Goal: Information Seeking & Learning: Get advice/opinions

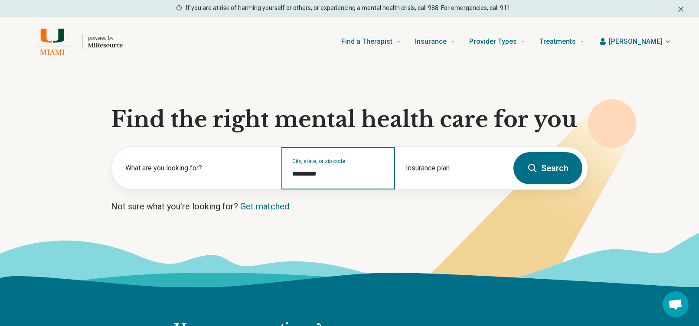
click at [320, 173] on input "*********" at bounding box center [338, 174] width 92 height 10
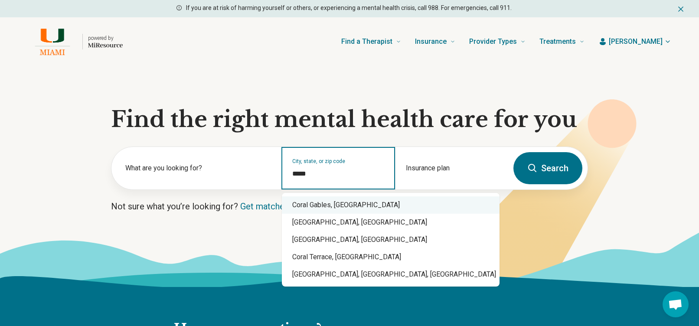
click at [310, 198] on div "Coral Gables, FL" at bounding box center [391, 204] width 218 height 17
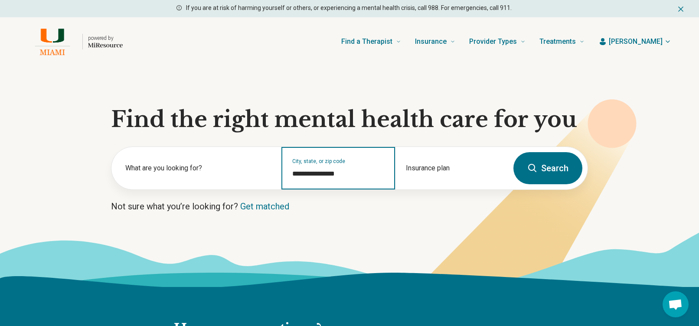
type input "**********"
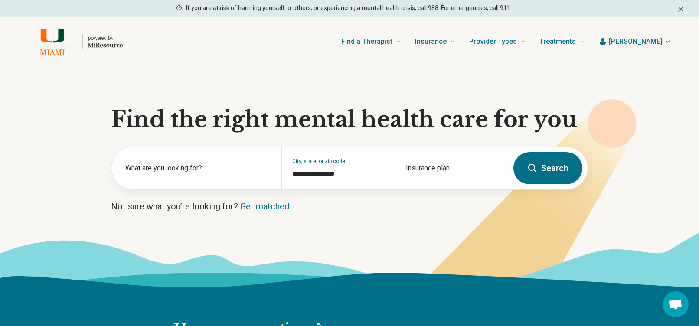
click at [543, 176] on button "Search" at bounding box center [547, 168] width 69 height 32
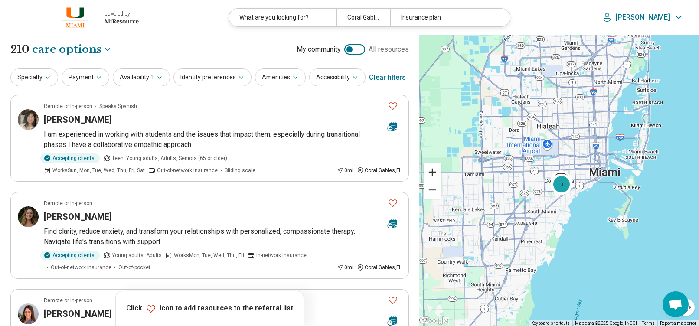
click at [429, 171] on button "Zoom in" at bounding box center [432, 171] width 17 height 17
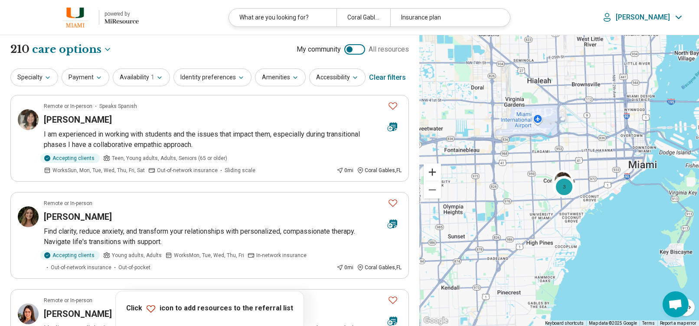
click at [429, 171] on button "Zoom in" at bounding box center [432, 171] width 17 height 17
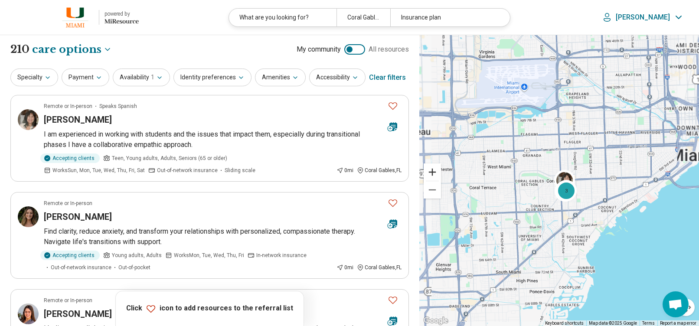
click at [429, 171] on button "Zoom in" at bounding box center [432, 171] width 17 height 17
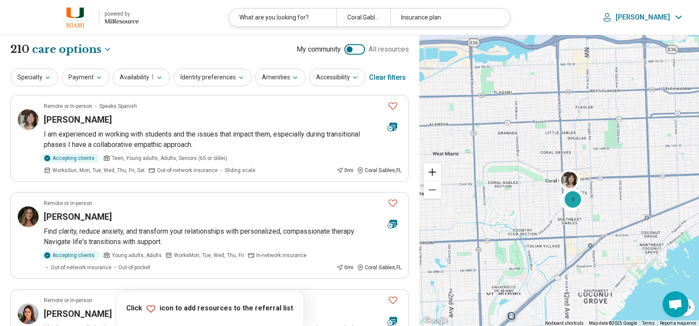
click at [429, 171] on button "Zoom in" at bounding box center [432, 171] width 17 height 17
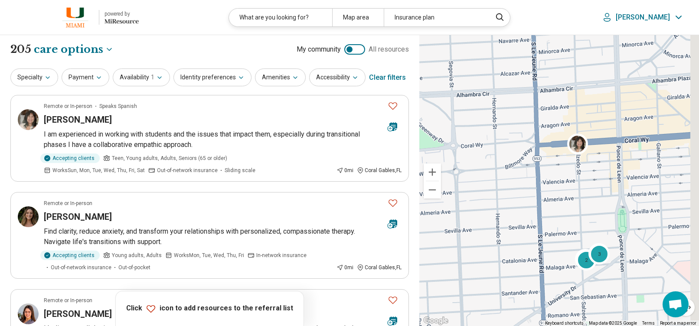
drag, startPoint x: 586, startPoint y: 258, endPoint x: 533, endPoint y: 217, distance: 67.0
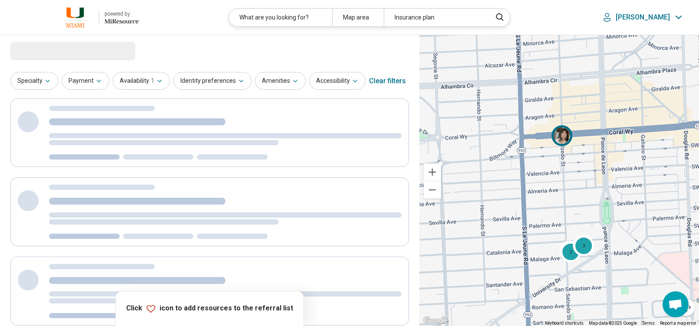
select select "***"
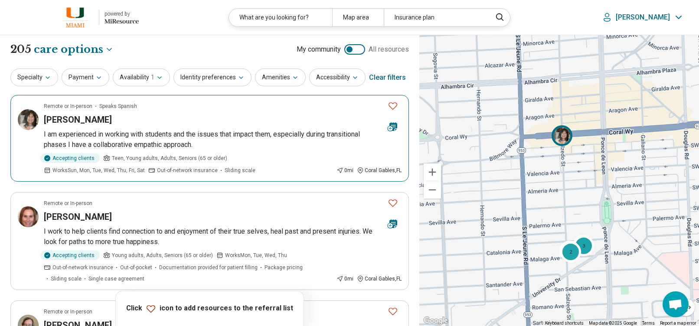
click at [296, 125] on div "Mirta Pont" at bounding box center [212, 120] width 337 height 12
click at [581, 245] on div "3" at bounding box center [583, 245] width 21 height 21
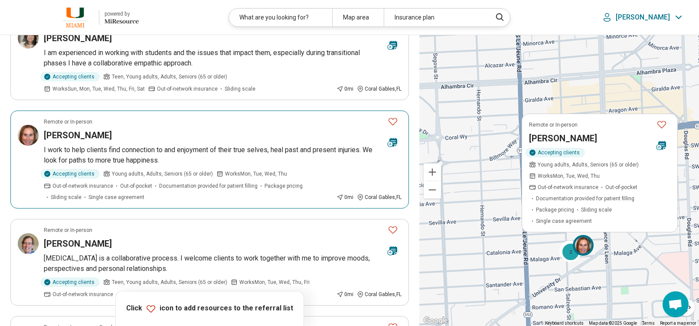
scroll to position [87, 0]
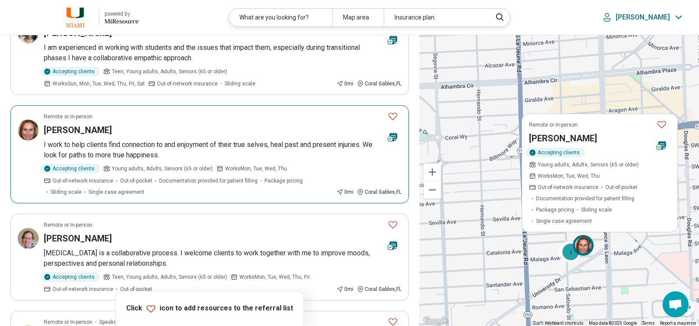
click at [189, 120] on div "Remote or In-person" at bounding box center [212, 117] width 337 height 8
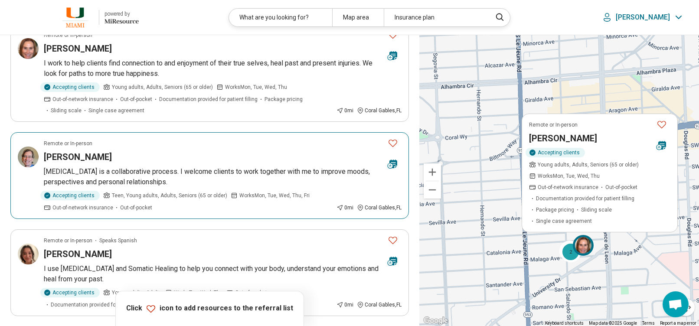
scroll to position [173, 0]
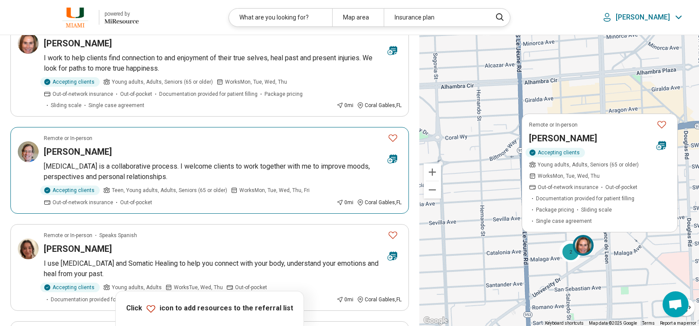
click at [283, 143] on article "Remote or In-person Philip Boswell Psychotherapy is a collaborative process. I …" at bounding box center [209, 170] width 398 height 87
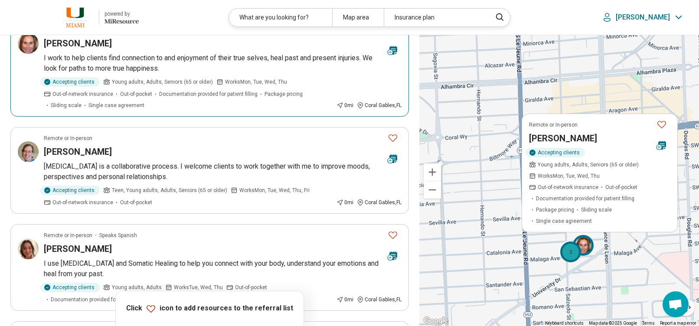
click at [570, 252] on div "2" at bounding box center [570, 252] width 21 height 21
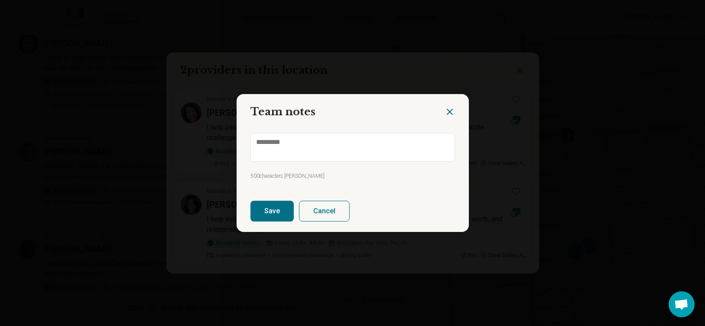
click at [457, 110] on div at bounding box center [457, 108] width 24 height 29
click at [446, 109] on icon "Close dialog" at bounding box center [450, 112] width 10 height 10
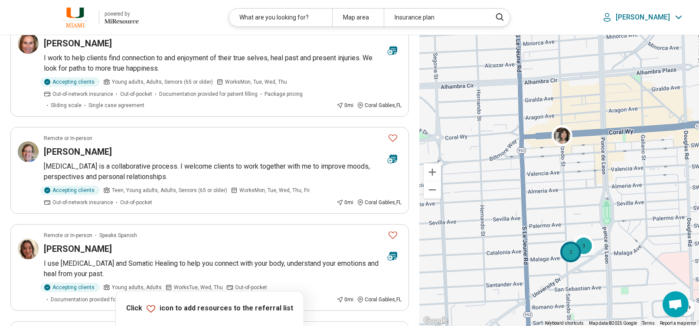
click at [566, 251] on div "2" at bounding box center [570, 252] width 21 height 21
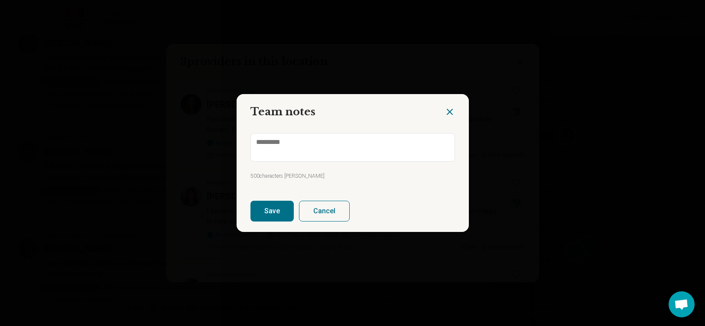
click at [315, 211] on button "Cancel" at bounding box center [324, 211] width 51 height 21
type textarea "*"
click at [451, 111] on icon "Close dialog" at bounding box center [450, 112] width 10 height 10
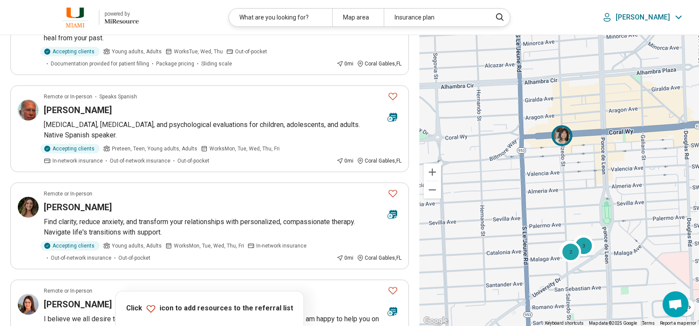
scroll to position [434, 0]
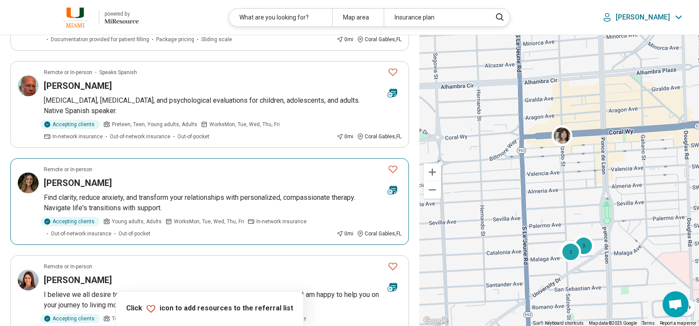
click at [273, 182] on div "Alexandra Vavoulis" at bounding box center [212, 183] width 337 height 12
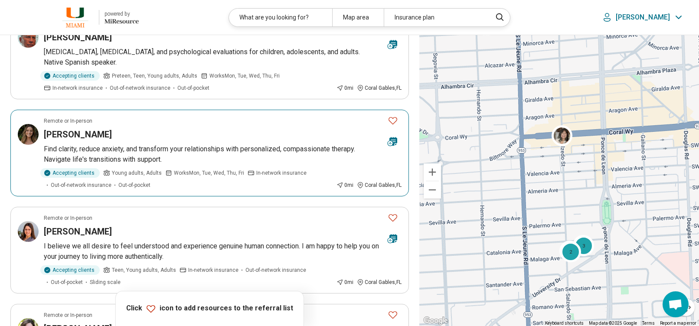
scroll to position [520, 0]
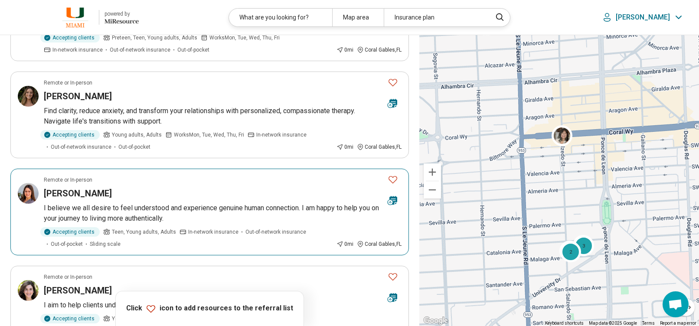
click at [193, 194] on div "Amanda Baquero" at bounding box center [212, 193] width 337 height 12
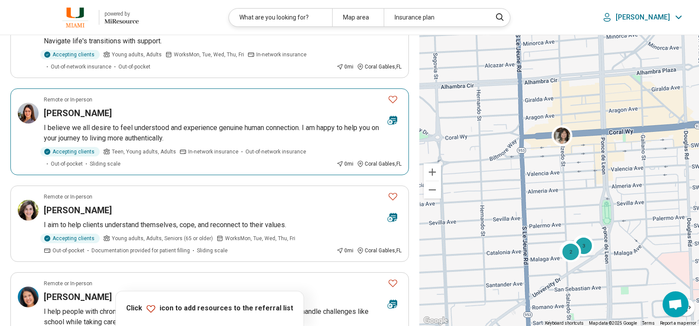
scroll to position [607, 0]
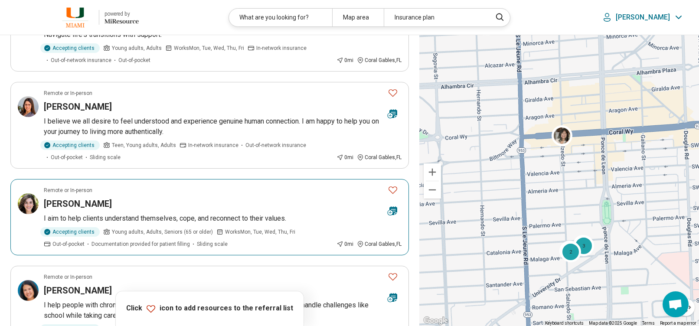
click at [170, 194] on div "Remote or In-person" at bounding box center [212, 190] width 337 height 8
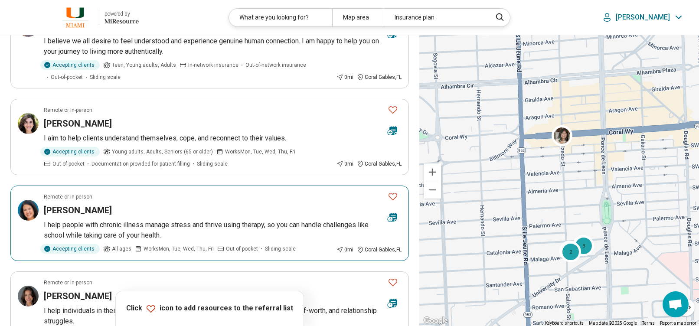
scroll to position [694, 0]
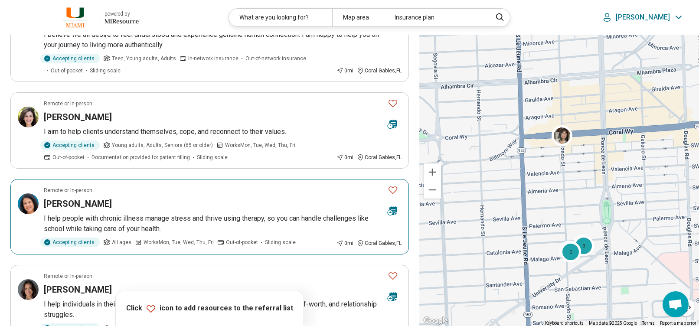
click at [186, 199] on div "Kristen Criado" at bounding box center [212, 204] width 337 height 12
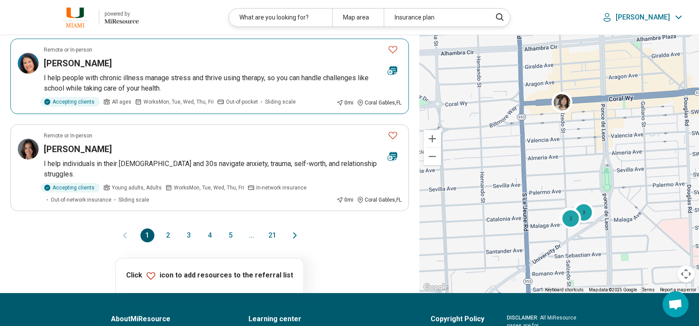
scroll to position [867, 0]
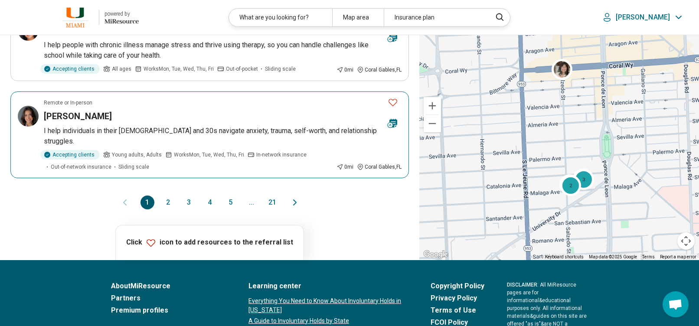
click at [210, 151] on div "Accepting clients Young adults, Adults Works Mon, Tue, Wed, Thu, Fri In-network…" at bounding box center [188, 160] width 289 height 21
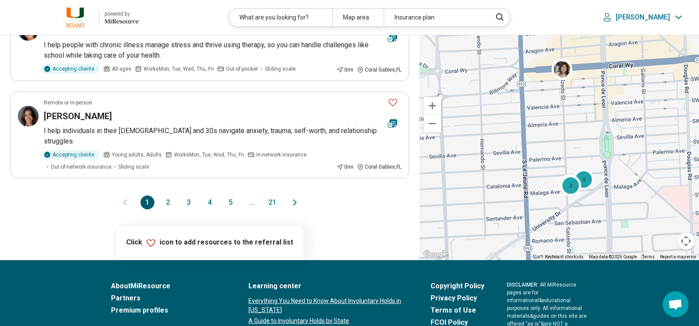
click at [170, 196] on button "2" at bounding box center [168, 203] width 14 height 14
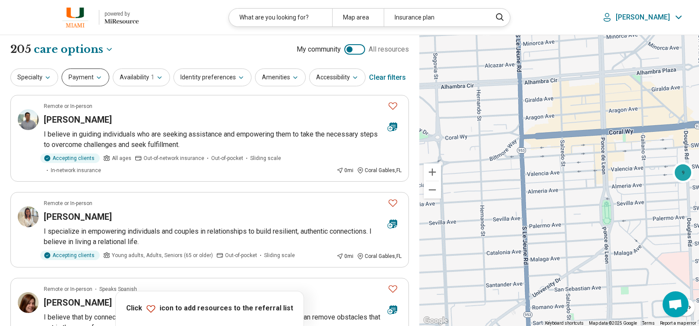
click at [101, 78] on button "Payment" at bounding box center [86, 78] width 48 height 18
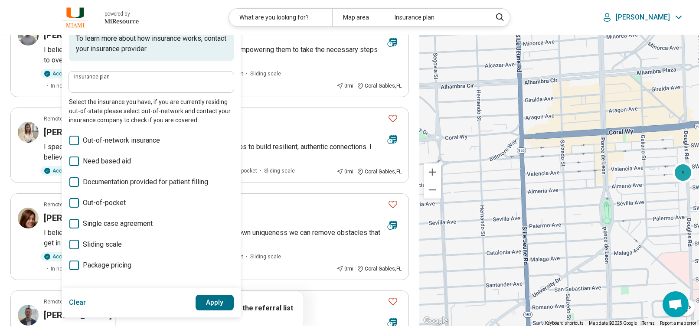
scroll to position [87, 0]
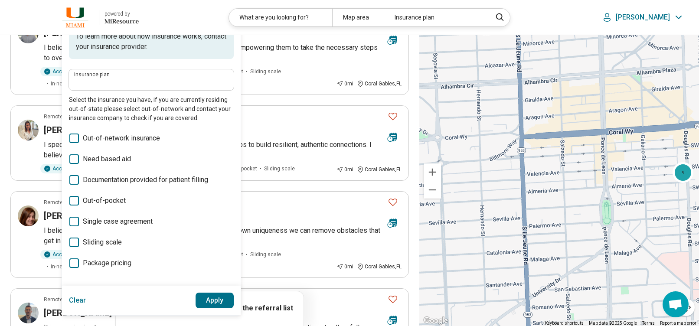
click at [107, 241] on span "Sliding scale" at bounding box center [102, 242] width 39 height 10
click at [222, 296] on button "Apply" at bounding box center [215, 301] width 39 height 16
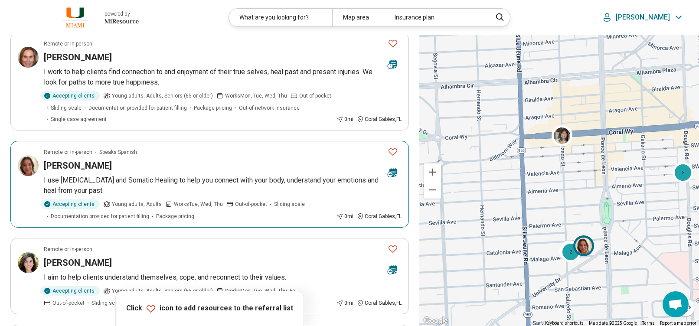
scroll to position [260, 0]
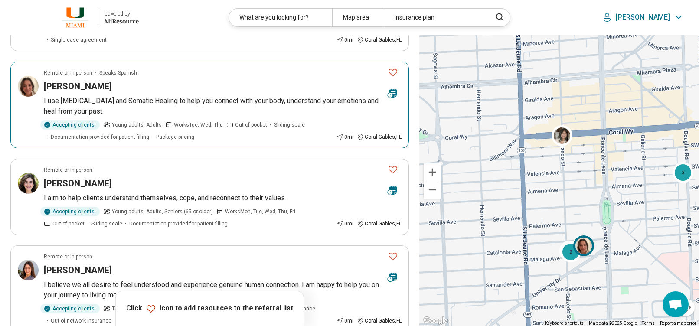
click at [141, 96] on p "I use Art Therapy and Somatic Healing to help you connect with your body, under…" at bounding box center [223, 106] width 358 height 21
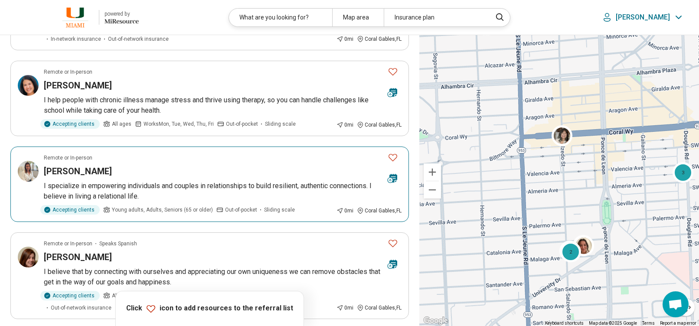
scroll to position [650, 0]
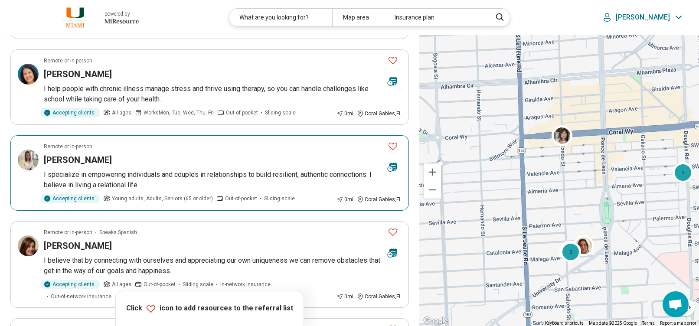
click at [29, 157] on article "Remote or In-person Bianca Gabay I specialize in empowering individuals and cou…" at bounding box center [209, 172] width 398 height 75
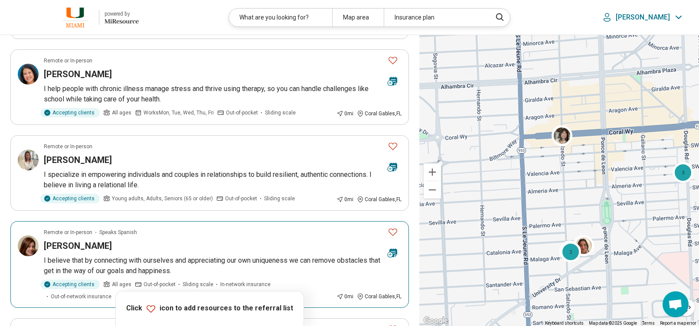
scroll to position [694, 0]
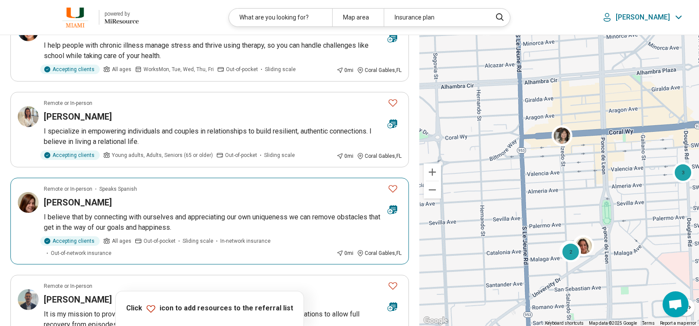
click at [171, 185] on div "Remote or In-person Speaks Spanish" at bounding box center [212, 189] width 337 height 8
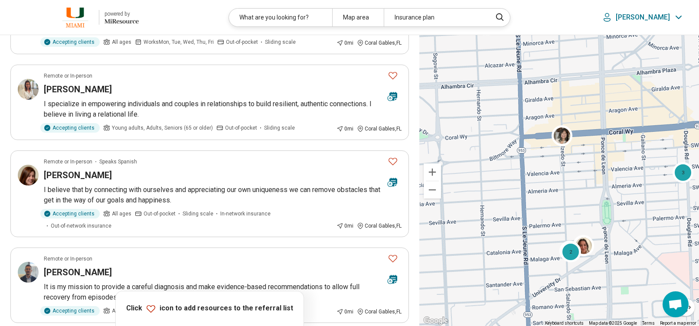
scroll to position [824, 0]
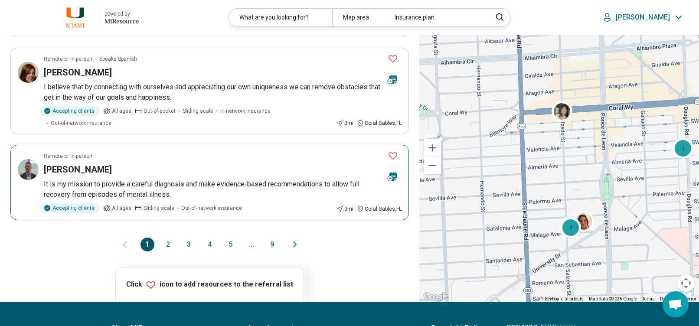
click at [236, 179] on p "It is my mission to provide a careful diagnosis and make evidence-based recomme…" at bounding box center [223, 189] width 358 height 21
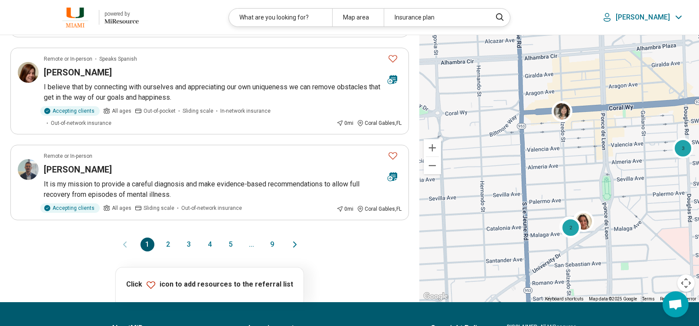
click at [167, 238] on button "2" at bounding box center [168, 245] width 14 height 14
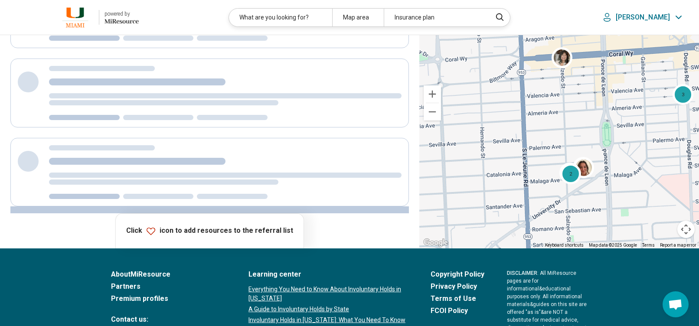
scroll to position [0, 0]
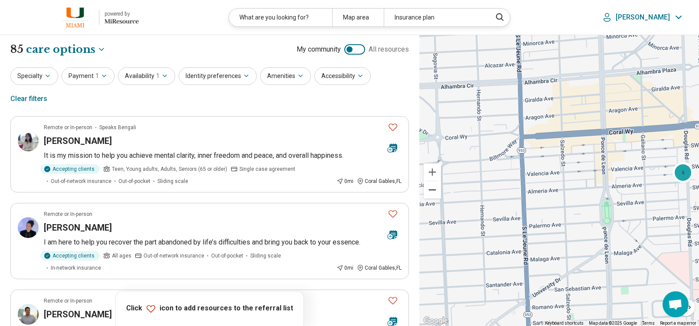
click at [434, 187] on button "Zoom out" at bounding box center [432, 189] width 17 height 17
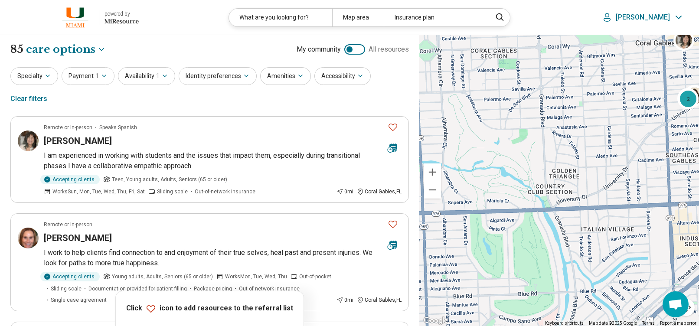
drag, startPoint x: 506, startPoint y: 204, endPoint x: 646, endPoint y: 66, distance: 196.5
click at [646, 66] on div "2 2 3" at bounding box center [559, 180] width 280 height 291
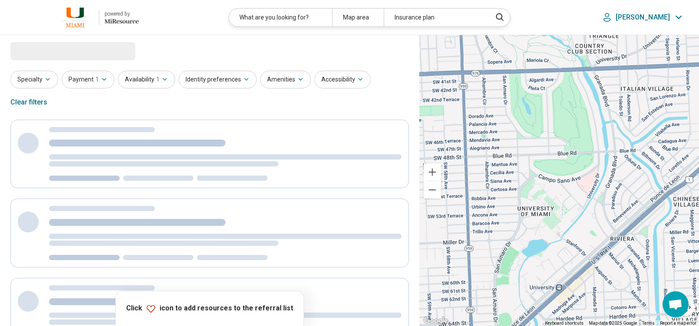
select select "***"
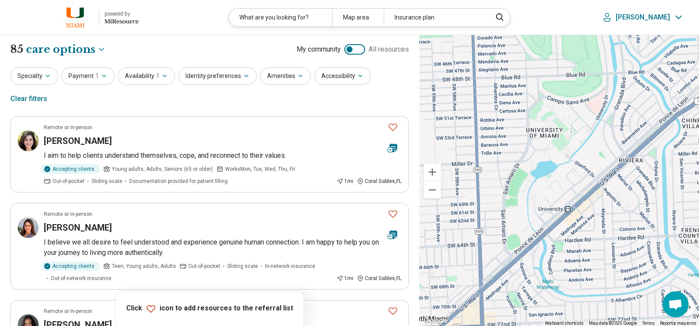
drag, startPoint x: 608, startPoint y: 244, endPoint x: 637, endPoint y: 41, distance: 204.9
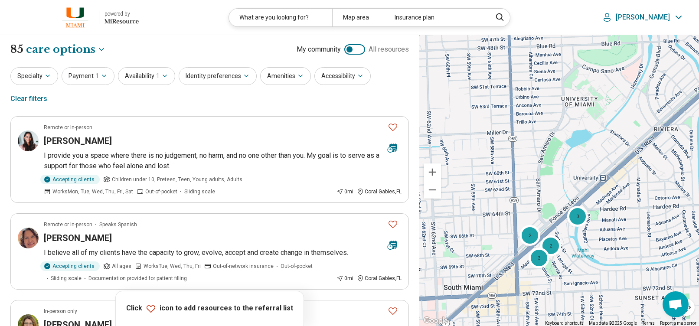
drag, startPoint x: 551, startPoint y: 239, endPoint x: 586, endPoint y: 208, distance: 47.6
click at [586, 208] on div "3 2 2 3" at bounding box center [559, 180] width 280 height 291
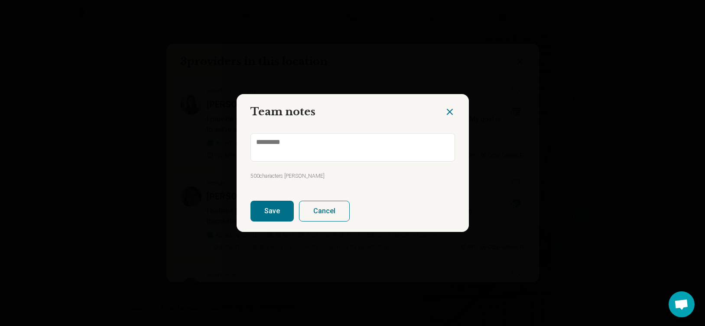
type textarea "*"
select select "***"
click at [445, 111] on icon "Close dialog" at bounding box center [450, 112] width 10 height 10
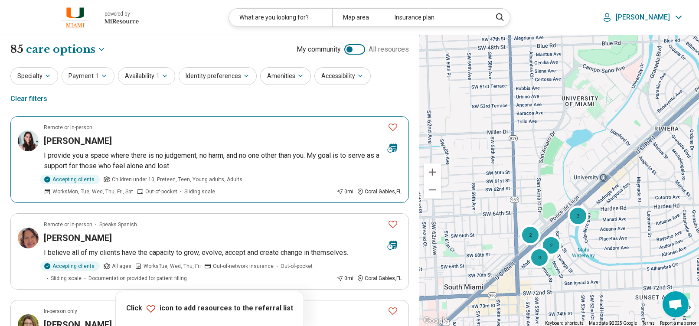
click at [162, 124] on div "Remote or In-person" at bounding box center [212, 128] width 337 height 8
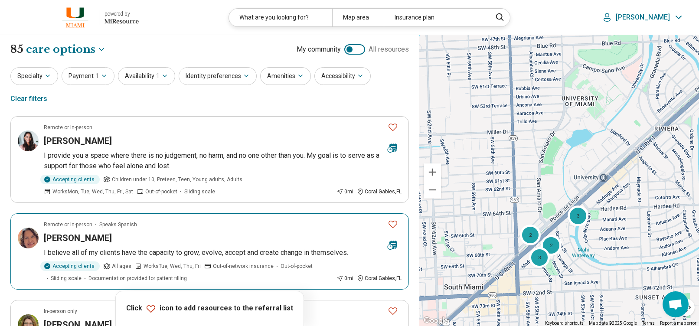
click at [161, 232] on div "Anabel Bejarano" at bounding box center [212, 238] width 337 height 12
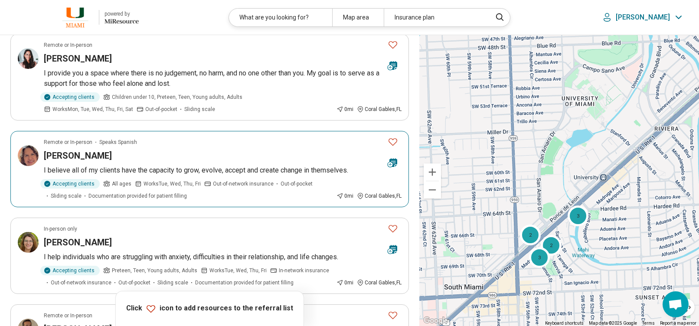
scroll to position [130, 0]
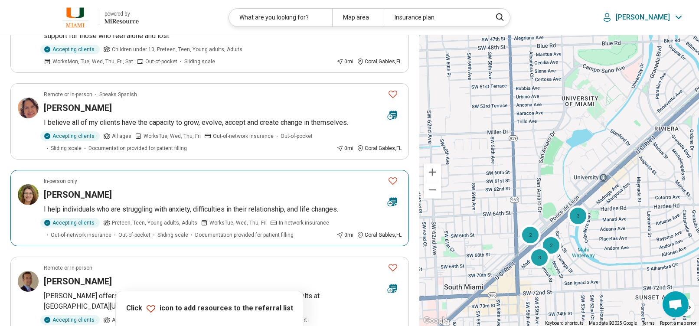
click at [155, 189] on div "Elise Suna" at bounding box center [212, 195] width 337 height 12
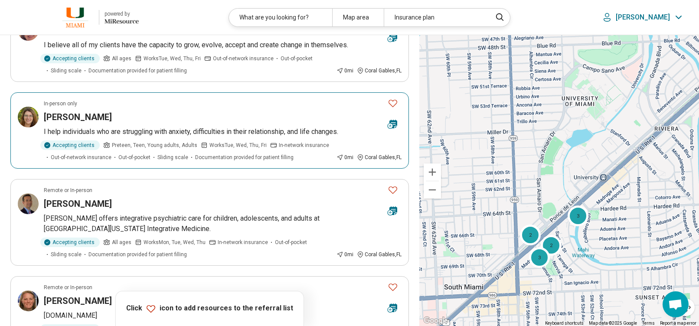
scroll to position [217, 0]
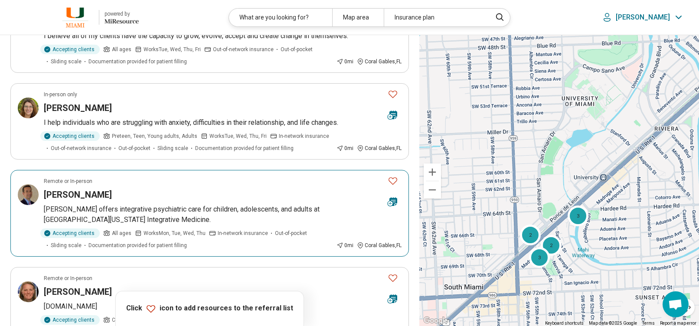
click at [216, 189] on div "Hugh Humphery" at bounding box center [212, 195] width 337 height 12
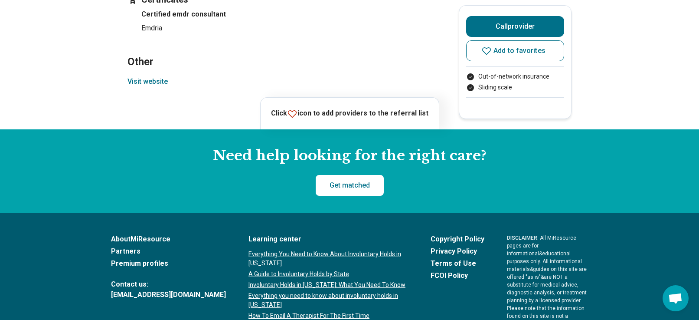
scroll to position [888, 0]
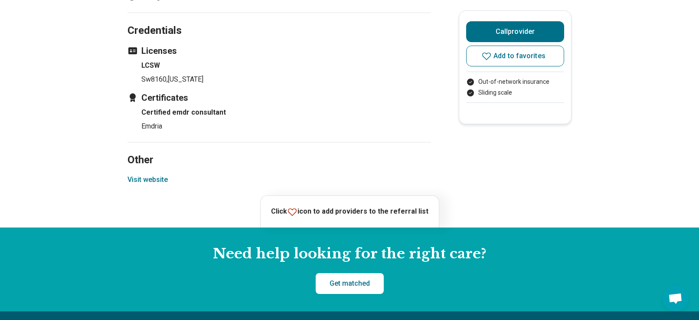
click at [159, 185] on button "Visit website" at bounding box center [147, 179] width 40 height 10
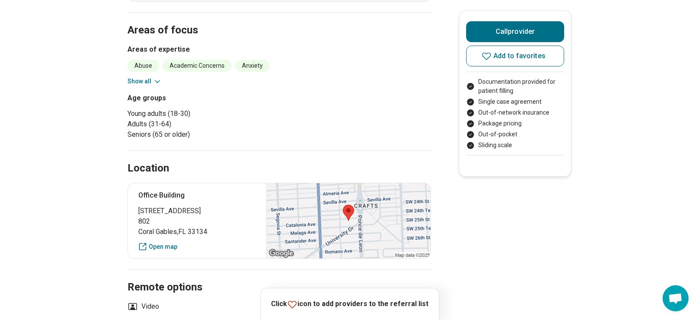
scroll to position [260, 0]
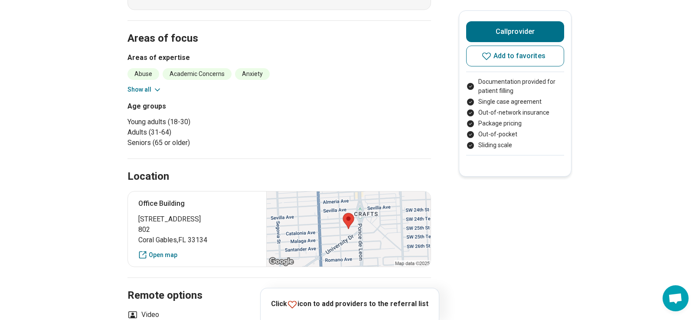
click at [147, 91] on button "Show all" at bounding box center [144, 89] width 34 height 9
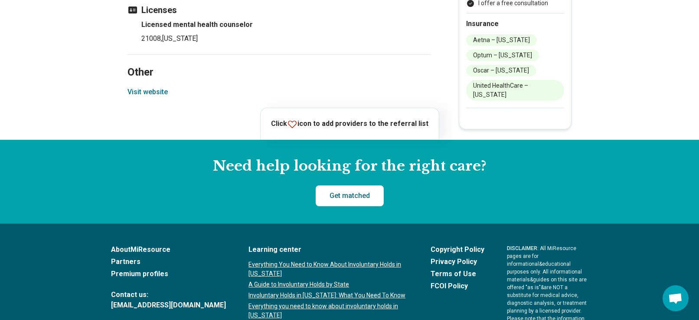
scroll to position [954, 0]
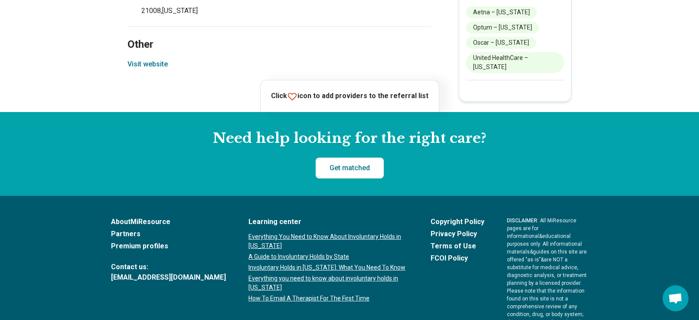
click at [162, 59] on button "Visit website" at bounding box center [147, 64] width 40 height 10
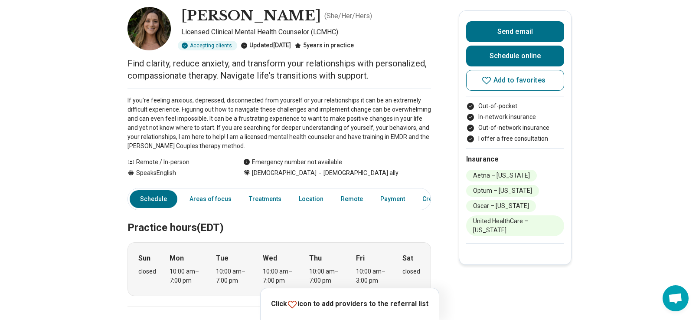
scroll to position [0, 0]
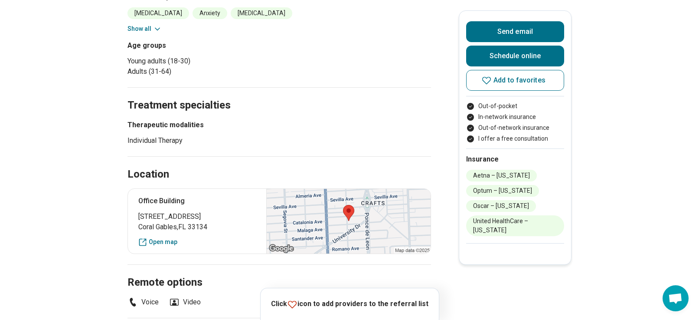
scroll to position [390, 0]
click at [147, 24] on button "Show all" at bounding box center [144, 28] width 34 height 9
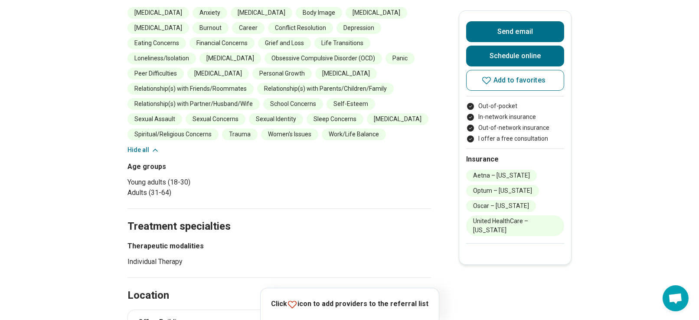
click at [475, 300] on main "Alexandra Vavoulis ( She/Her/Hers ) Licensed Clinical Mental Health Counselor (…" at bounding box center [349, 220] width 699 height 1153
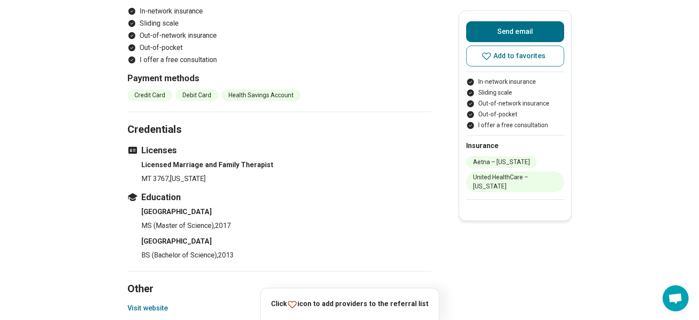
scroll to position [1150, 0]
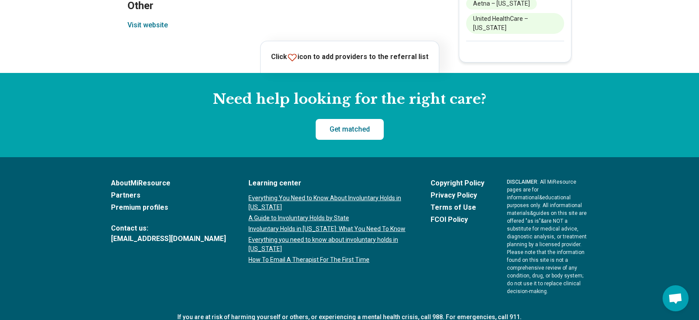
click at [156, 20] on button "Visit website" at bounding box center [147, 25] width 40 height 10
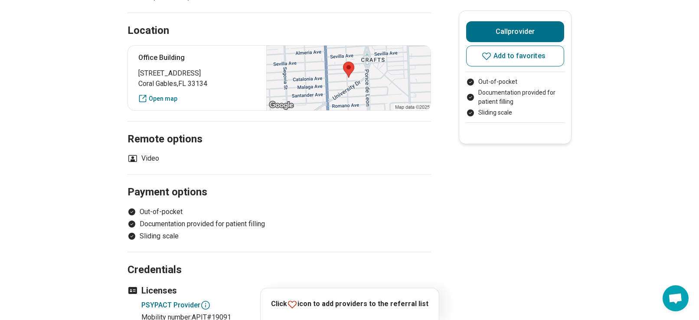
scroll to position [607, 0]
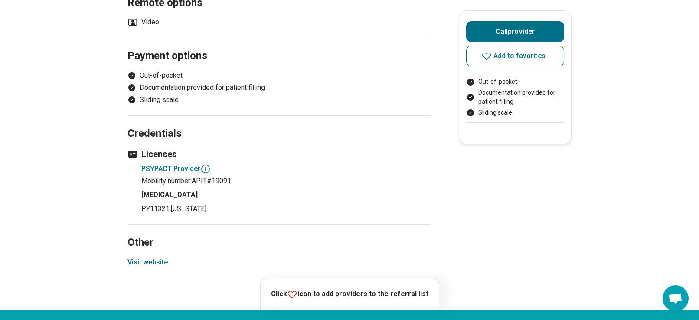
click at [138, 261] on button "Visit website" at bounding box center [147, 262] width 40 height 10
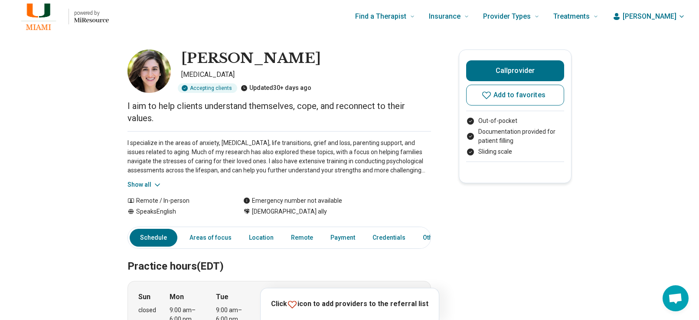
scroll to position [43, 0]
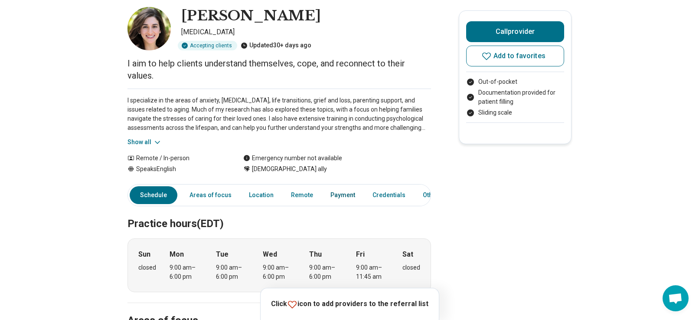
click at [339, 198] on link "Payment" at bounding box center [342, 195] width 35 height 18
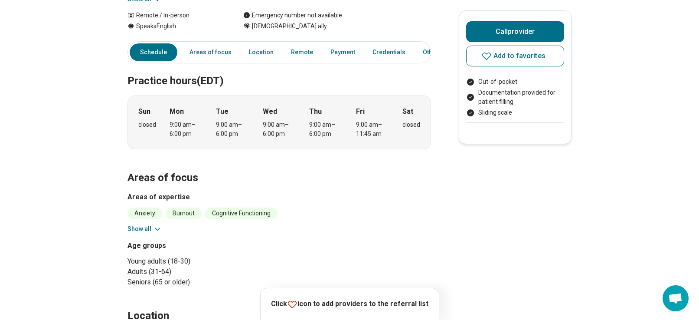
scroll to position [0, 0]
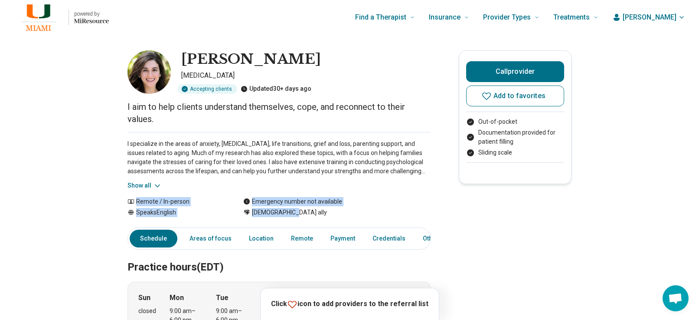
drag, startPoint x: 127, startPoint y: 201, endPoint x: 311, endPoint y: 212, distance: 184.6
click at [319, 214] on div "LGBTQIA+ ally" at bounding box center [337, 212] width 188 height 9
drag, startPoint x: 358, startPoint y: 212, endPoint x: 140, endPoint y: 199, distance: 219.0
click at [140, 199] on div "Remote / In-person Speaks English Emergency number not available LGBTQIA+ ally" at bounding box center [279, 207] width 304 height 20
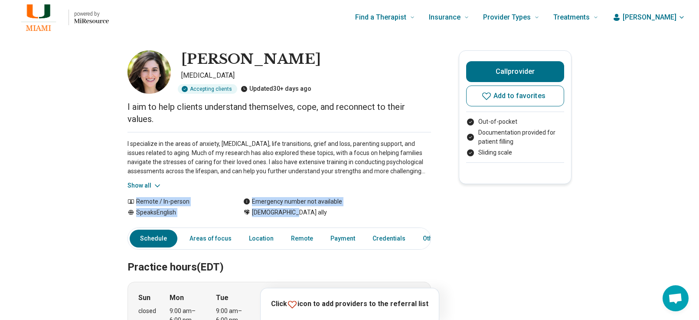
click at [398, 215] on div "LGBTQIA+ ally" at bounding box center [337, 212] width 188 height 9
click at [385, 214] on div "LGBTQIA+ ally" at bounding box center [337, 212] width 188 height 9
drag, startPoint x: 364, startPoint y: 214, endPoint x: 139, endPoint y: 202, distance: 225.0
click at [139, 202] on div "Remote / In-person Speaks English Emergency number not available LGBTQIA+ ally" at bounding box center [279, 207] width 304 height 20
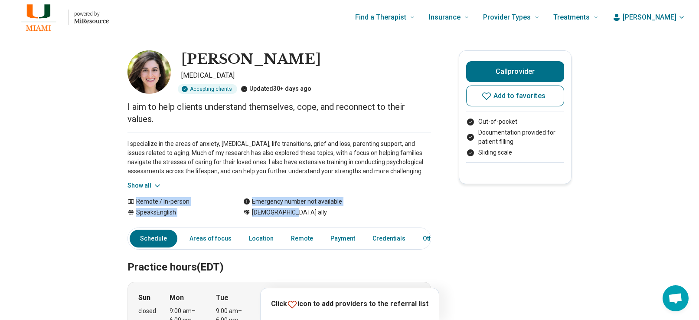
drag, startPoint x: 295, startPoint y: 214, endPoint x: 134, endPoint y: 203, distance: 161.3
click at [134, 203] on div "Remote / In-person Speaks English Emergency number not available LGBTQIA+ ally" at bounding box center [279, 207] width 304 height 20
drag, startPoint x: 111, startPoint y: 200, endPoint x: 308, endPoint y: 220, distance: 197.4
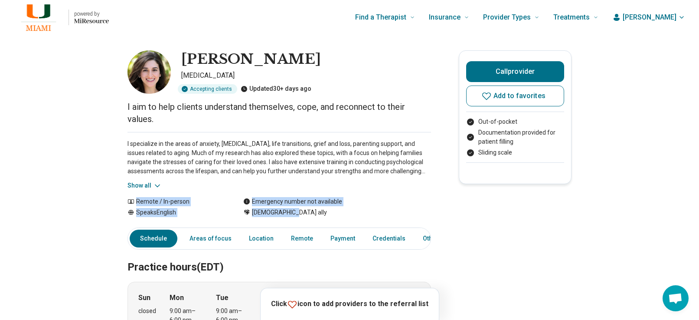
click at [331, 216] on div "LGBTQIA+ ally" at bounding box center [337, 212] width 188 height 9
drag, startPoint x: 354, startPoint y: 215, endPoint x: 140, endPoint y: 203, distance: 214.5
click at [140, 203] on div "Remote / In-person Speaks English Emergency number not available LGBTQIA+ ally" at bounding box center [279, 207] width 304 height 20
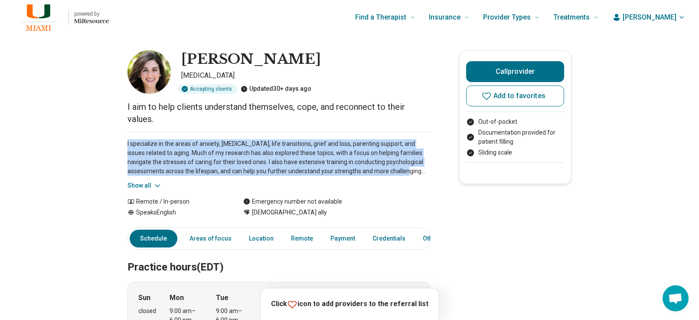
drag, startPoint x: 121, startPoint y: 144, endPoint x: 437, endPoint y: 175, distance: 317.1
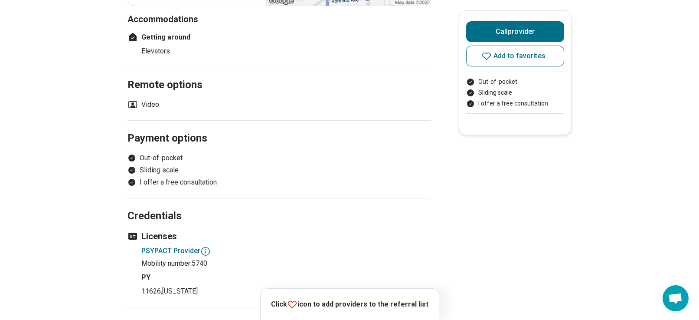
scroll to position [737, 0]
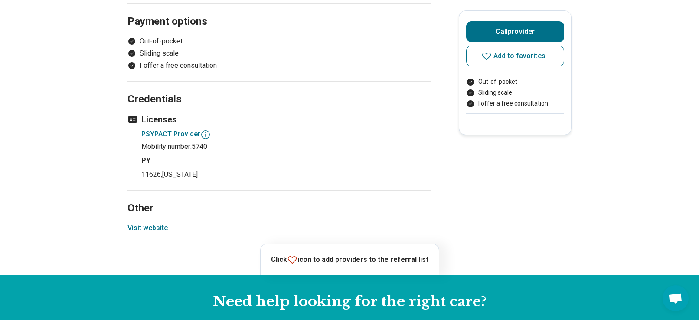
click at [150, 225] on button "Visit website" at bounding box center [147, 227] width 40 height 10
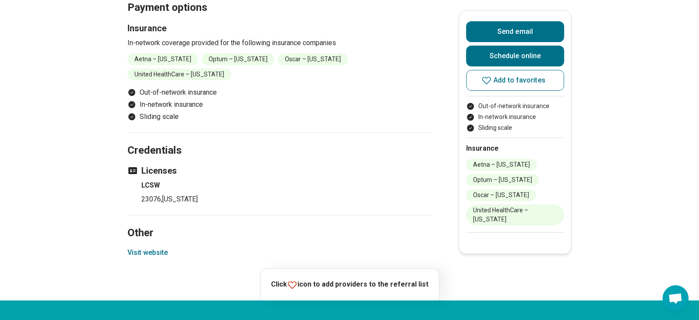
scroll to position [780, 0]
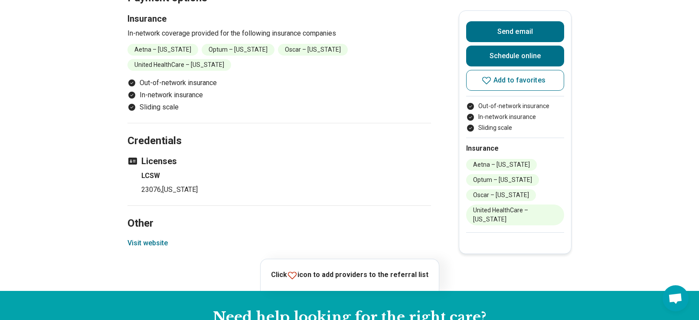
click at [144, 238] on button "Visit website" at bounding box center [147, 243] width 40 height 10
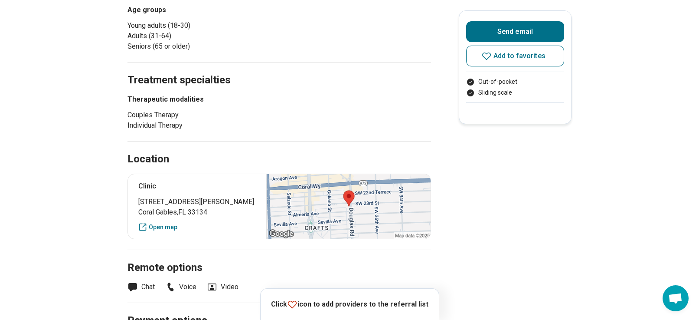
scroll to position [304, 0]
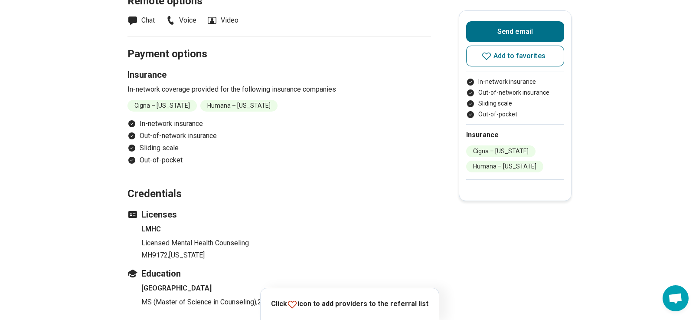
scroll to position [867, 0]
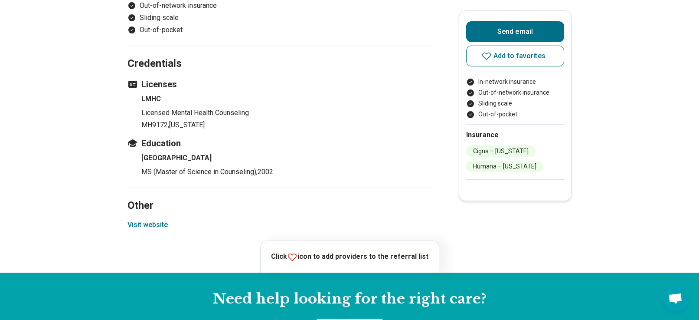
click at [151, 228] on button "Visit website" at bounding box center [147, 224] width 40 height 10
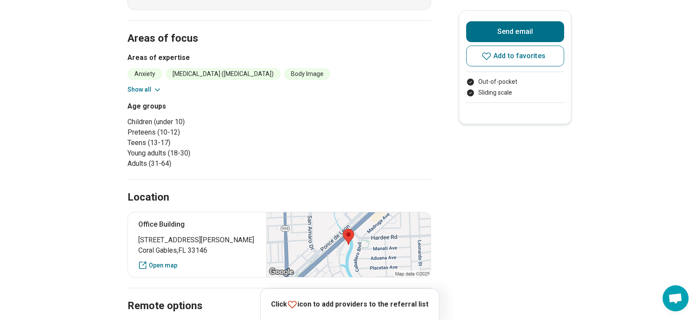
scroll to position [217, 0]
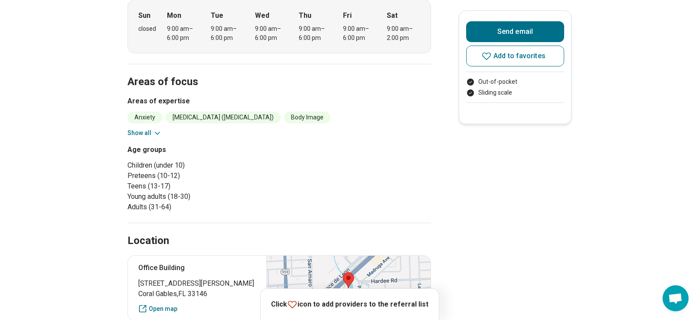
click at [139, 133] on button "Show all" at bounding box center [144, 132] width 34 height 9
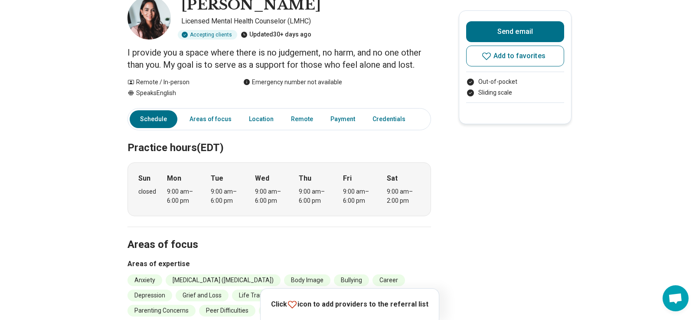
scroll to position [0, 0]
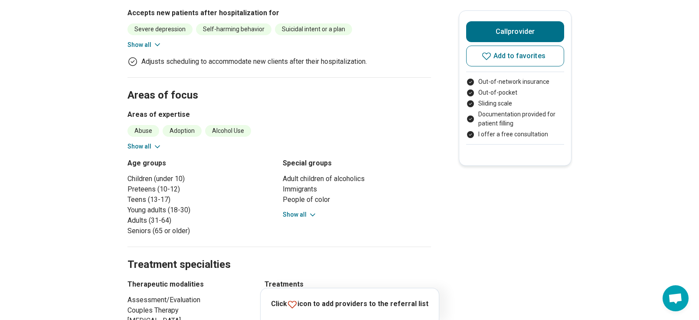
scroll to position [304, 0]
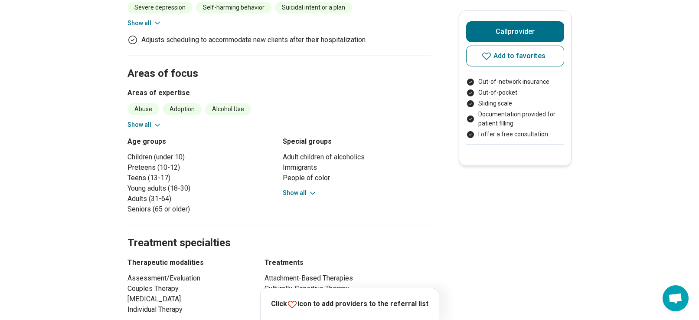
click at [149, 120] on button "Show all" at bounding box center [144, 124] width 34 height 9
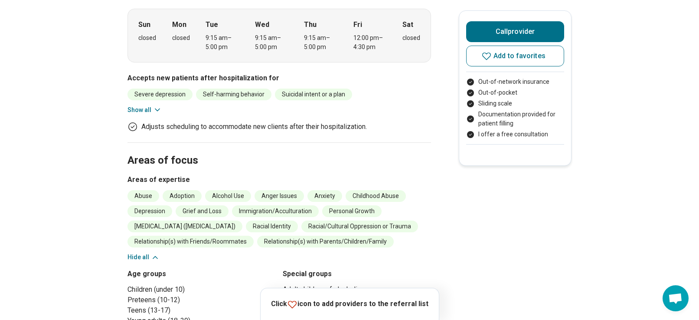
scroll to position [0, 0]
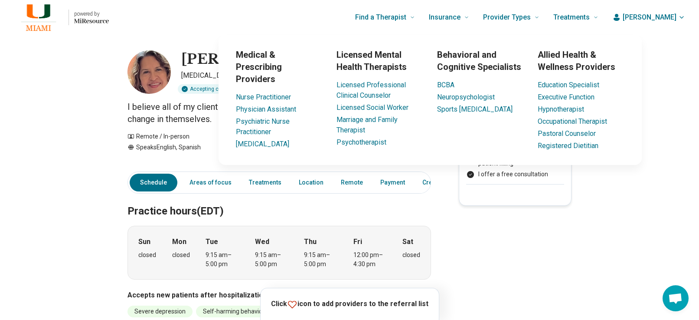
drag, startPoint x: 651, startPoint y: 226, endPoint x: 649, endPoint y: 219, distance: 6.7
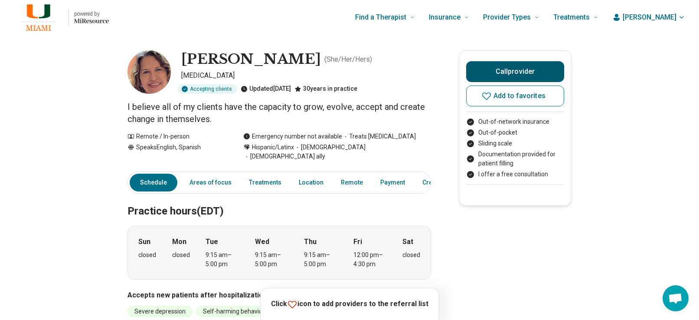
click at [517, 70] on button "Call provider" at bounding box center [515, 71] width 98 height 21
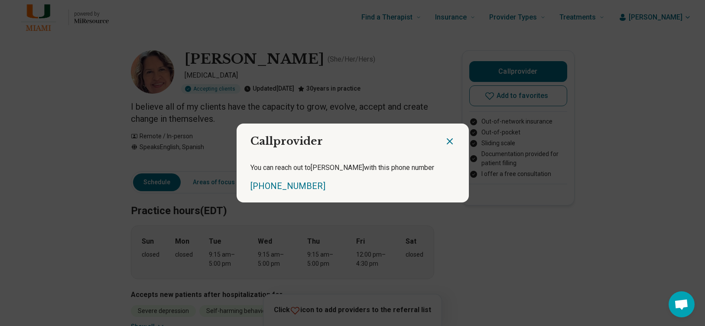
click at [447, 141] on icon "Close dialog" at bounding box center [449, 141] width 5 height 5
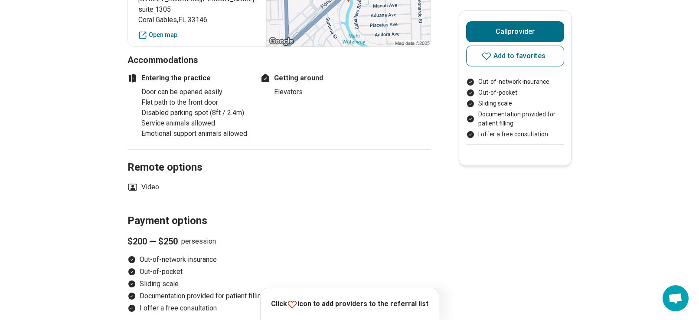
scroll to position [867, 0]
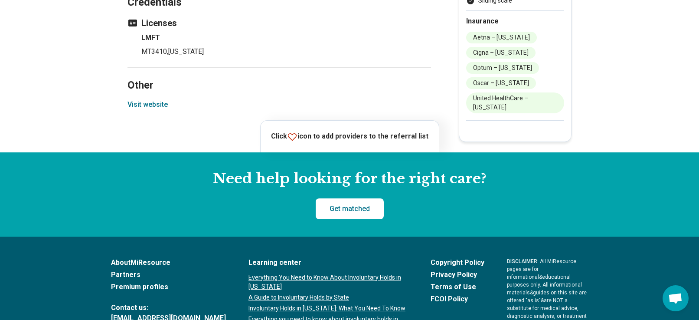
scroll to position [824, 0]
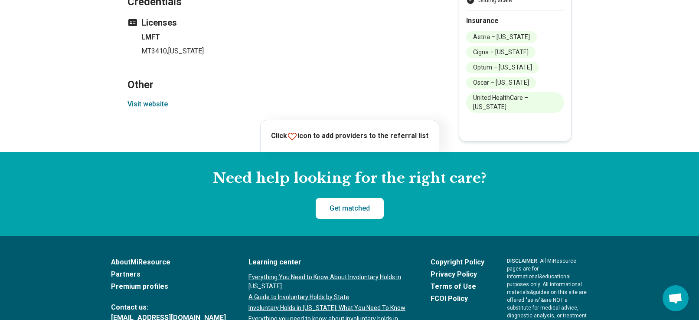
click at [156, 106] on button "Visit website" at bounding box center [147, 104] width 40 height 10
